Goal: Information Seeking & Learning: Find contact information

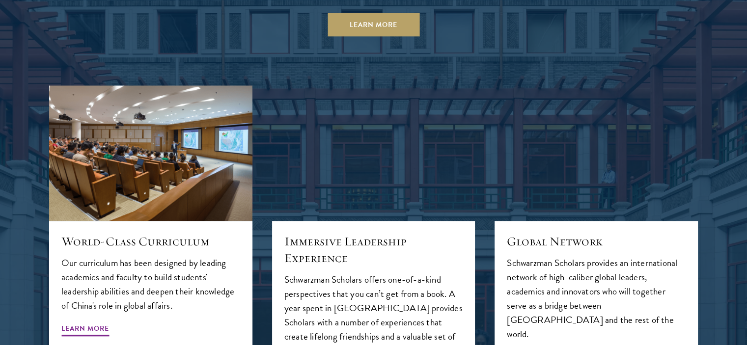
scroll to position [1008, 0]
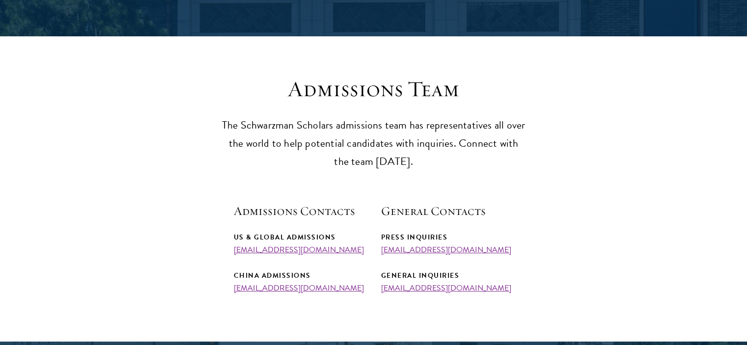
scroll to position [261, 0]
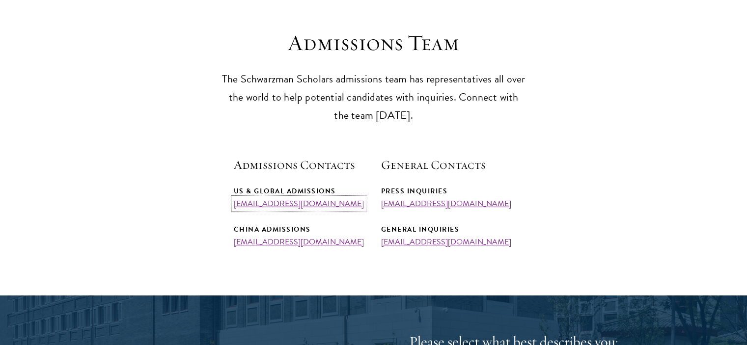
click at [330, 208] on link "admissions@schwarzmanscholars.org" at bounding box center [299, 204] width 130 height 12
drag, startPoint x: 226, startPoint y: 202, endPoint x: 336, endPoint y: 145, distance: 123.9
click at [353, 206] on section "Admissions Team The Schwarzman Scholars admissions team has representatives all…" at bounding box center [373, 137] width 747 height 217
copy link "admissions@schwarzmanscholars.org"
